Goal: Answer question/provide support

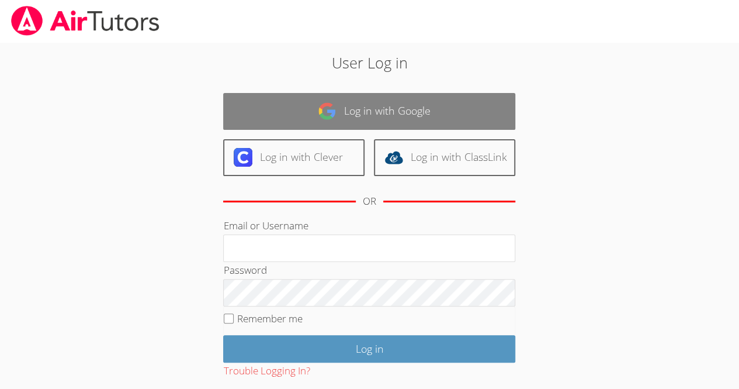
click at [387, 115] on link "Log in with Google" at bounding box center [369, 111] width 292 height 37
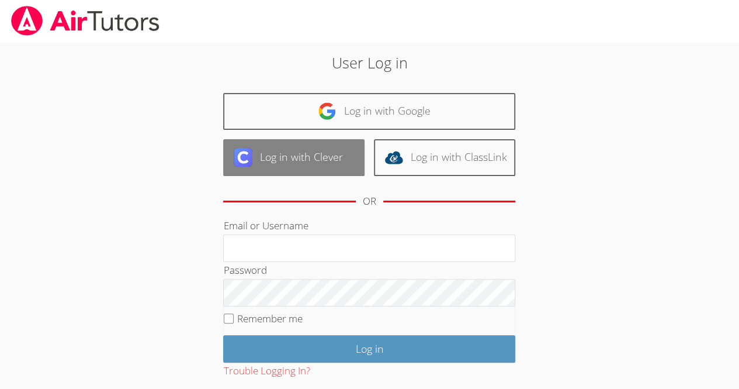
click at [271, 157] on link "Log in with Clever" at bounding box center [293, 157] width 141 height 37
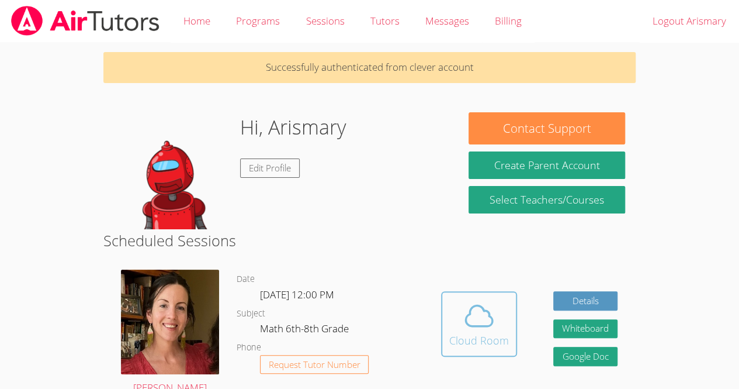
click at [490, 337] on div "Cloud Room" at bounding box center [480, 340] width 60 height 16
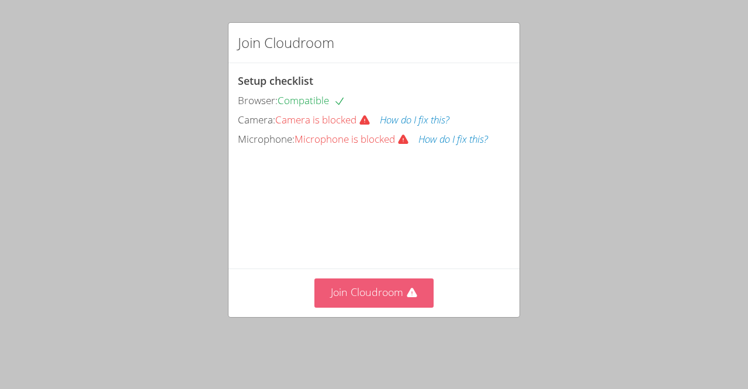
click at [332, 307] on button "Join Cloudroom" at bounding box center [374, 292] width 120 height 29
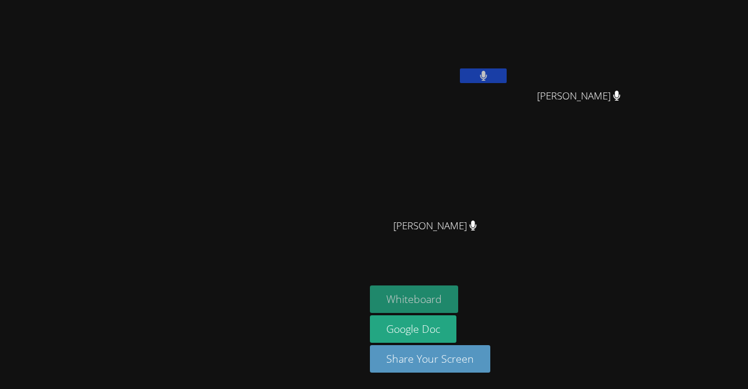
click at [458, 302] on button "Whiteboard" at bounding box center [414, 298] width 88 height 27
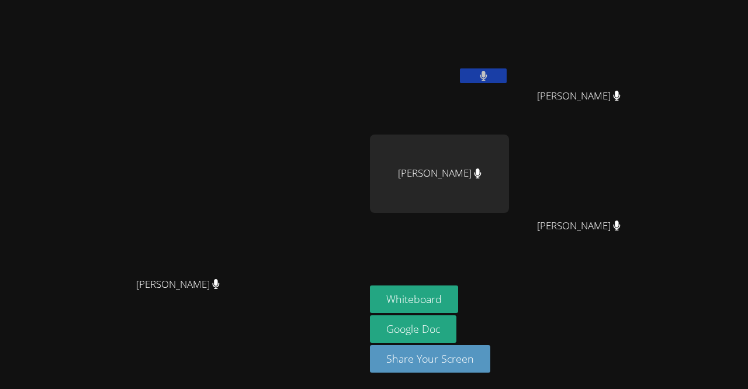
click at [509, 57] on video at bounding box center [439, 44] width 139 height 78
click at [509, 64] on video at bounding box center [439, 44] width 139 height 78
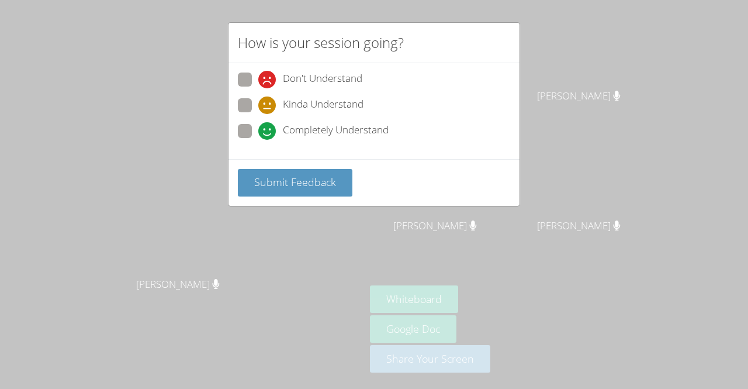
click at [411, 265] on div "How is your session going? Don't Understand Kinda Understand Completely Underst…" at bounding box center [374, 194] width 748 height 389
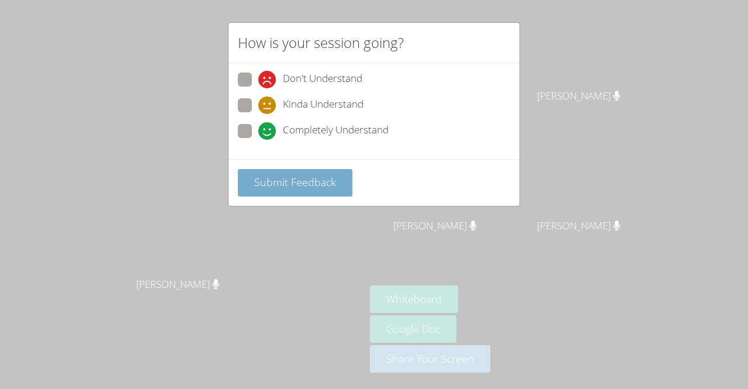
click at [287, 178] on span "Submit Feedback" at bounding box center [295, 182] width 82 height 14
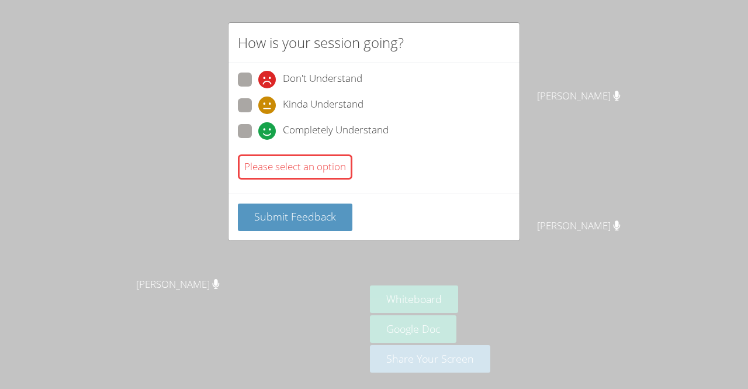
click at [258, 140] on span at bounding box center [258, 140] width 0 height 0
click at [258, 129] on input "Completely Understand" at bounding box center [263, 129] width 10 height 10
radio input "true"
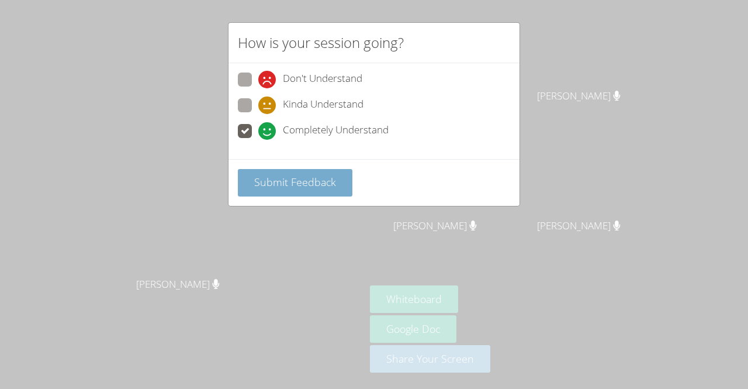
click at [279, 188] on button "Submit Feedback" at bounding box center [295, 182] width 115 height 27
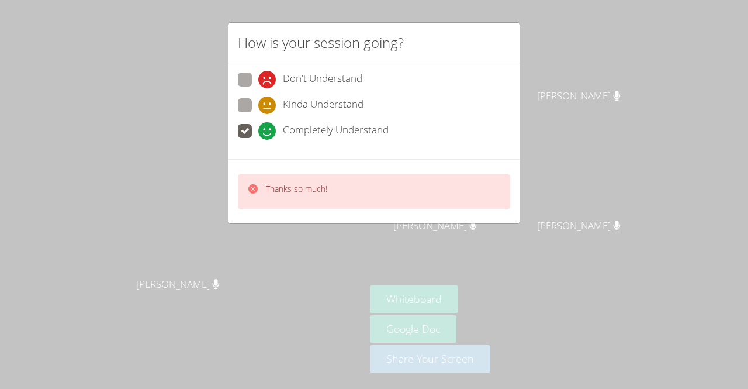
click at [386, 231] on div "How is your session going? Don't Understand Kinda Understand Completely Underst…" at bounding box center [374, 194] width 748 height 389
click at [509, 29] on video at bounding box center [439, 44] width 139 height 78
